Goal: Information Seeking & Learning: Check status

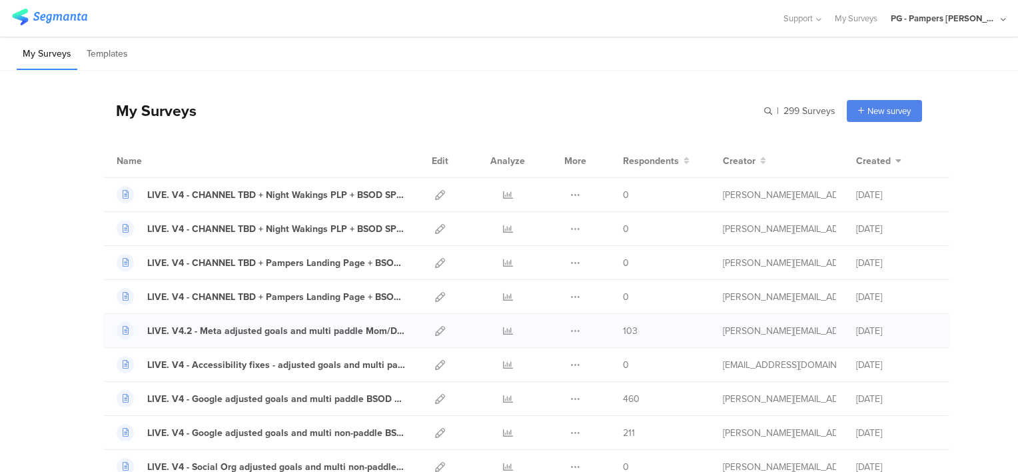
scroll to position [67, 0]
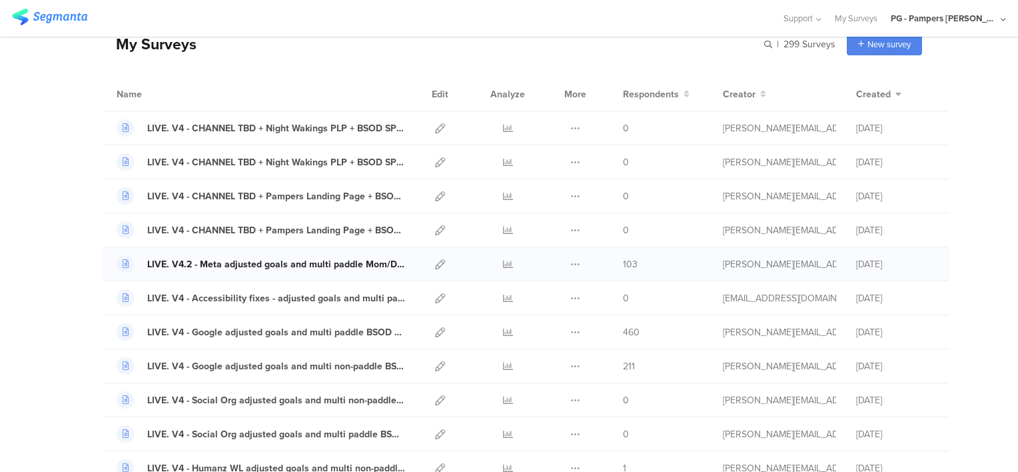
click at [376, 266] on div "LIVE. V4.2 - Meta adjusted goals and multi paddle Mom/Dad LP a2d4j3" at bounding box center [276, 264] width 258 height 14
click at [308, 264] on div "LIVE. V4.2 - Meta adjusted goals and multi paddle Mom/Dad LP a2d4j3" at bounding box center [276, 264] width 258 height 14
click at [503, 260] on icon at bounding box center [508, 264] width 10 height 10
click at [503, 328] on icon at bounding box center [508, 332] width 10 height 10
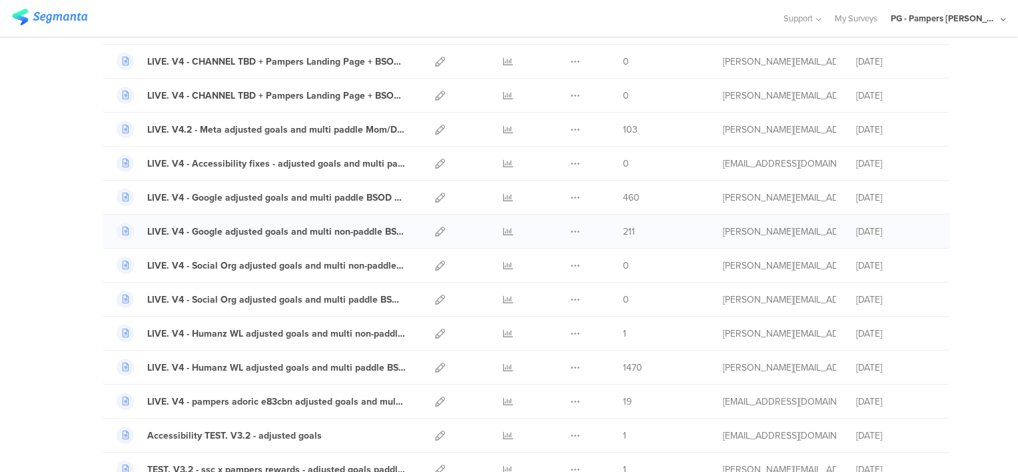
scroll to position [333, 0]
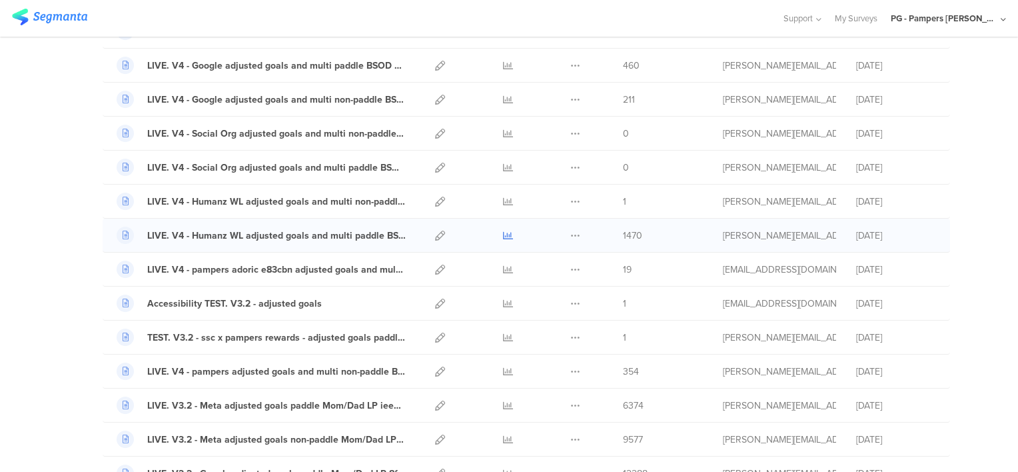
click at [503, 231] on icon at bounding box center [508, 236] width 10 height 10
click at [503, 402] on icon at bounding box center [508, 405] width 10 height 10
click at [503, 437] on icon at bounding box center [508, 439] width 10 height 10
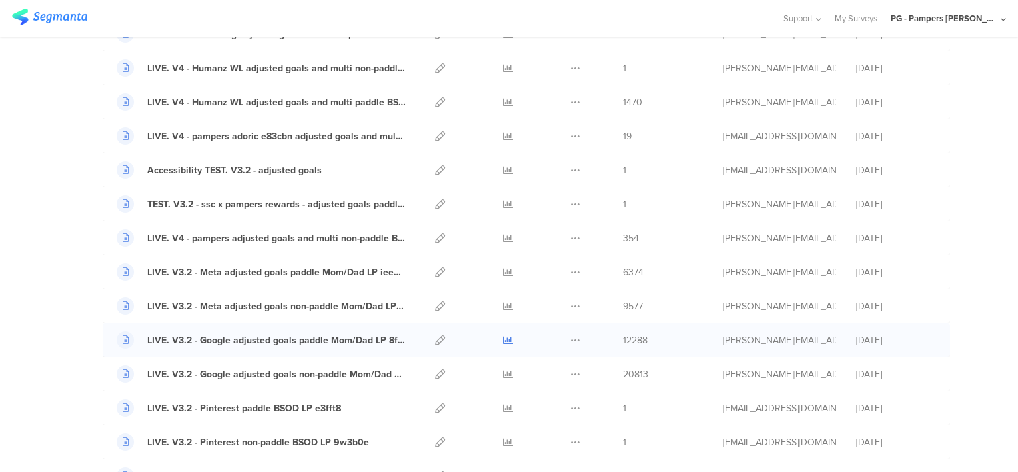
click at [504, 335] on icon at bounding box center [508, 340] width 10 height 10
click at [503, 373] on icon at bounding box center [508, 374] width 10 height 10
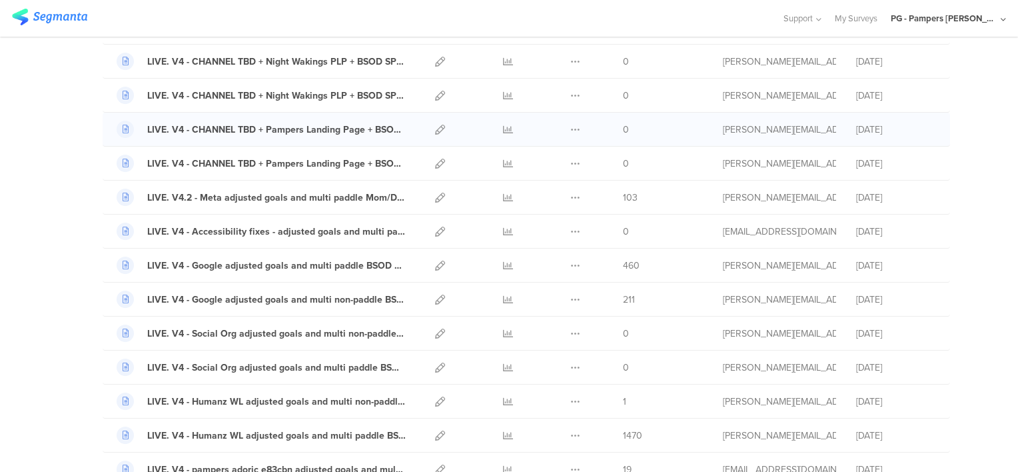
scroll to position [0, 0]
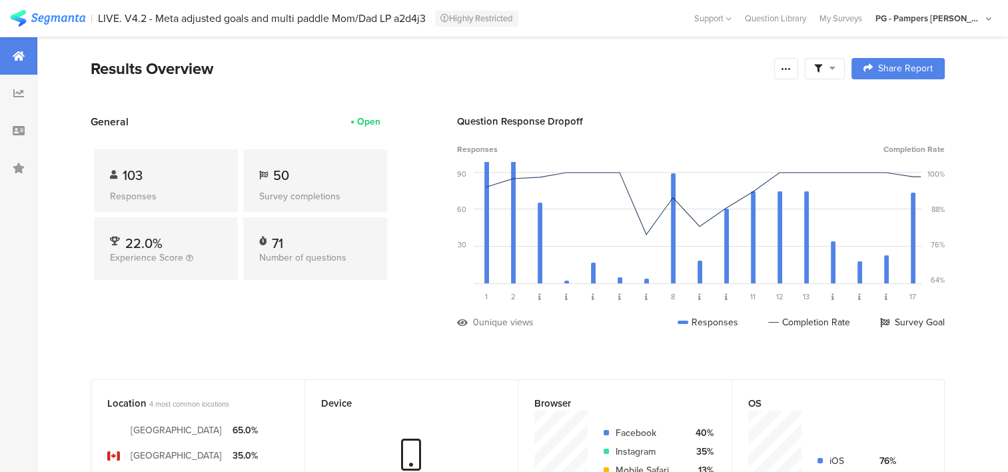
click at [835, 67] on icon at bounding box center [832, 67] width 6 height 9
click at [568, 99] on section "Results Overview Confidence Level 95 % Preview survey Edit survey Export Result…" at bounding box center [517, 85] width 961 height 57
